Goal: Task Accomplishment & Management: Use online tool/utility

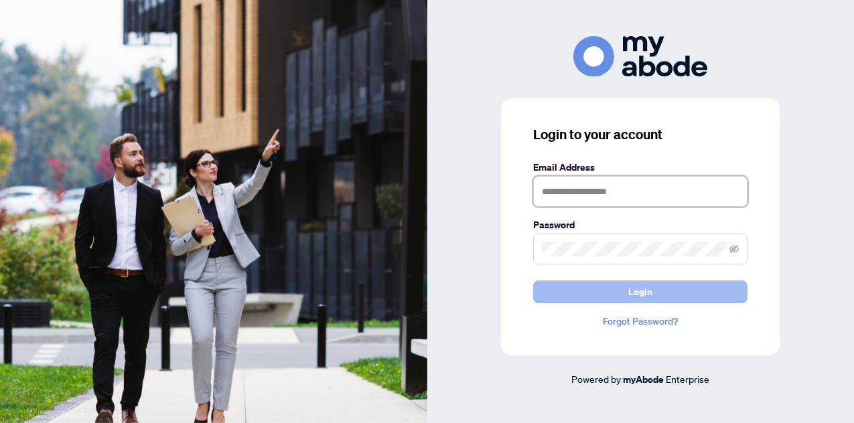
type input "**********"
click at [577, 293] on button "Login" at bounding box center [640, 292] width 214 height 23
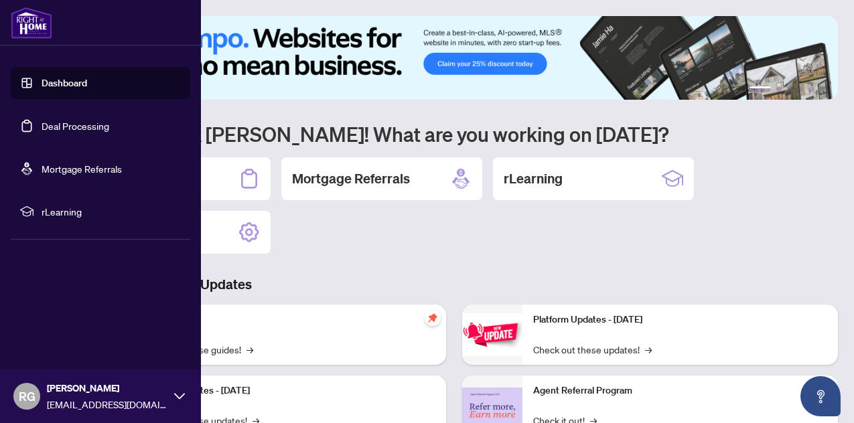
click at [42, 131] on link "Deal Processing" at bounding box center [76, 126] width 68 height 12
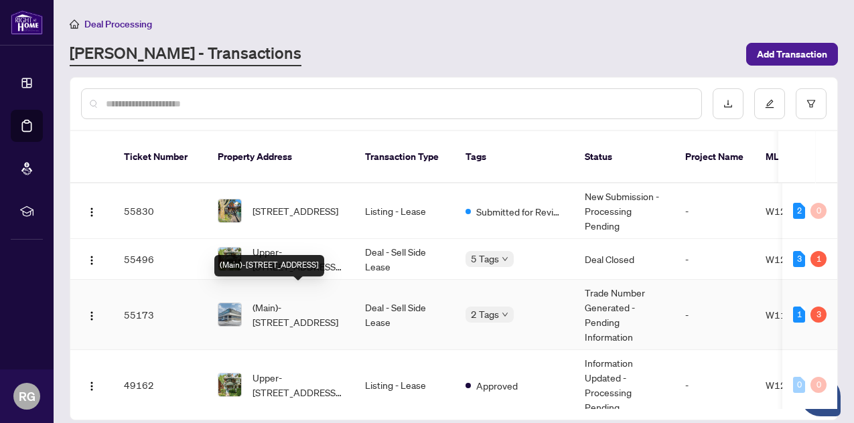
click at [319, 301] on span "(Main)-6865 Century ave Ave, Mississauga, Ontario L5N 7K2, Canada" at bounding box center [298, 314] width 91 height 29
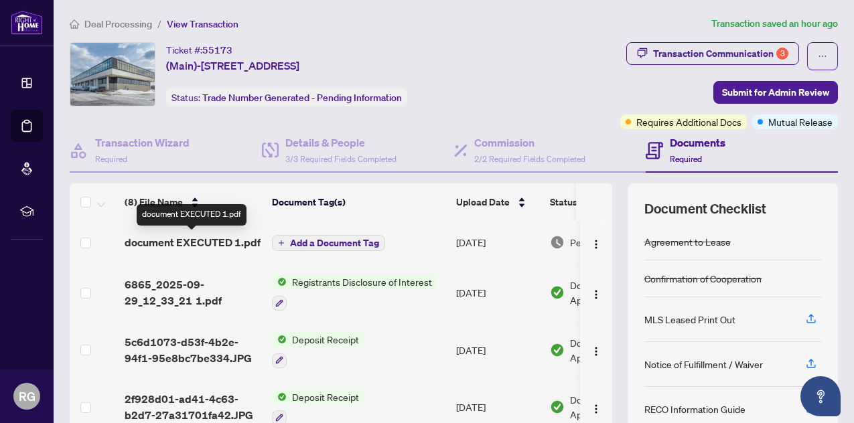
click at [216, 244] on span "document EXECUTED 1.pdf" at bounding box center [193, 242] width 136 height 16
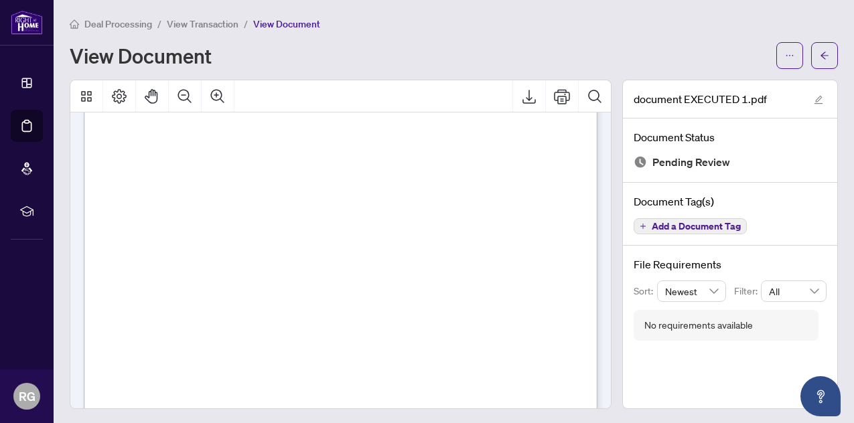
scroll to position [391, 0]
click at [530, 100] on icon "Export" at bounding box center [529, 96] width 16 height 16
